Goal: Check status: Verify the current state of an ongoing process or item

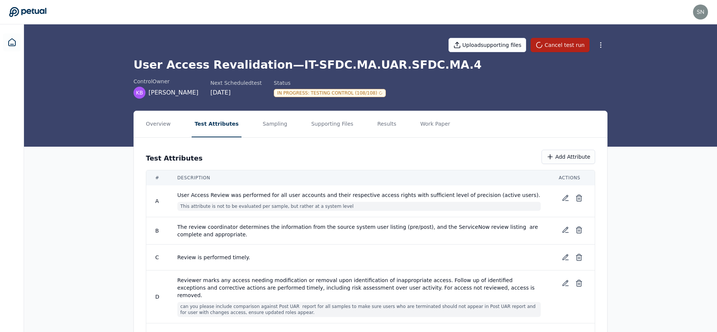
click at [244, 66] on h1 "User Access Revalidation — IT-SFDC.MA.UAR.SFDC.MA.4" at bounding box center [370, 64] width 474 height 13
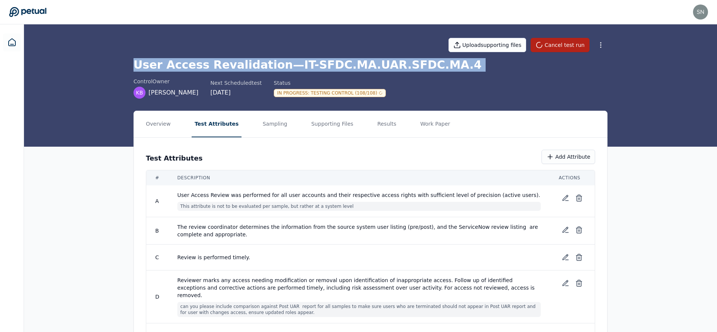
click at [244, 66] on h1 "User Access Revalidation — IT-SFDC.MA.UAR.SFDC.MA.4" at bounding box center [370, 64] width 474 height 13
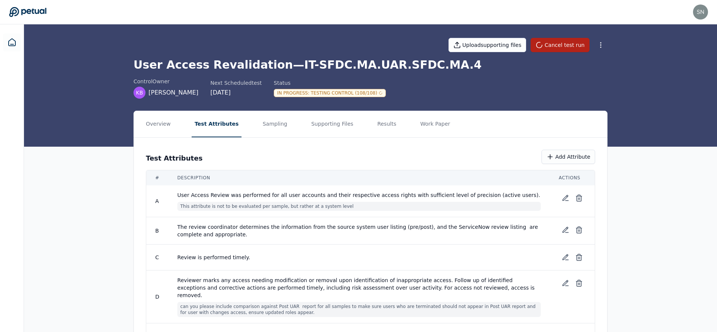
click at [324, 93] on div "In Progress : Testing Control (108/108)" at bounding box center [330, 93] width 112 height 8
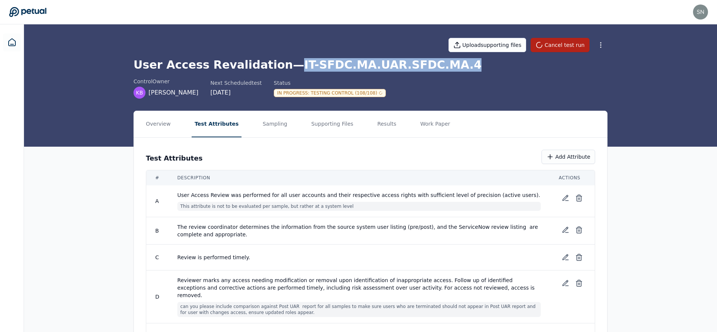
drag, startPoint x: 281, startPoint y: 61, endPoint x: 445, endPoint y: 70, distance: 164.4
click at [445, 70] on h1 "User Access Revalidation — IT-SFDC.MA.UAR.SFDC.MA.4" at bounding box center [370, 64] width 474 height 13
copy h1 "IT-SFDC.MA.UAR.SFDC.MA.4"
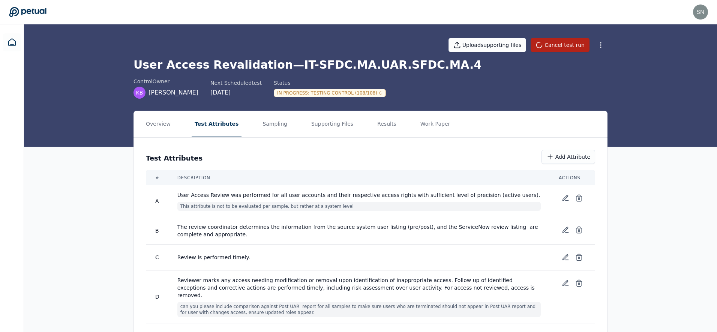
click at [389, 129] on nav "Overview Test Attributes Sampling Supporting Files Results Work Paper" at bounding box center [370, 124] width 473 height 26
click at [382, 128] on button "Results" at bounding box center [386, 124] width 25 height 26
